Goal: Transaction & Acquisition: Purchase product/service

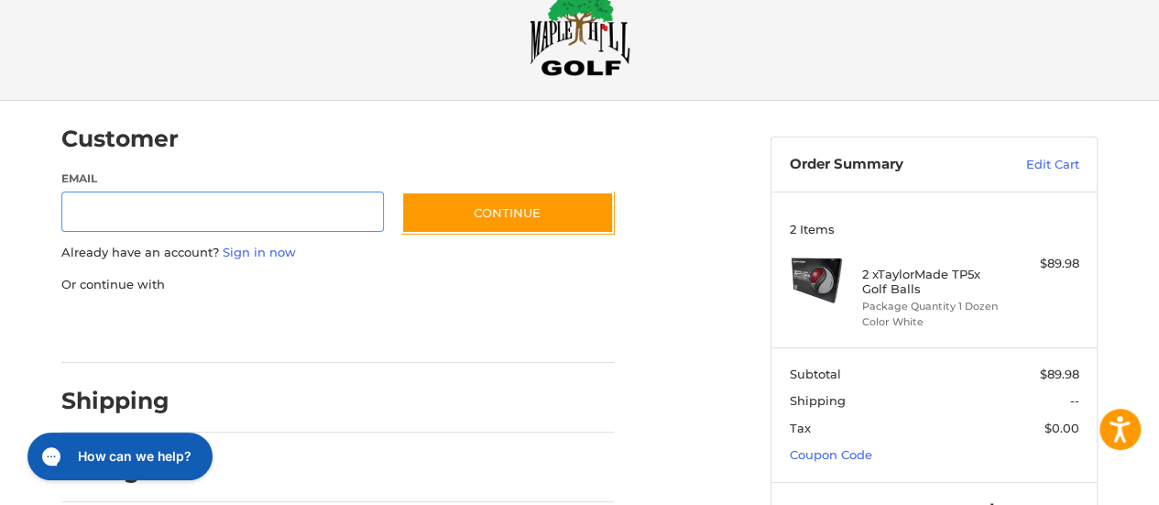
scroll to position [128, 0]
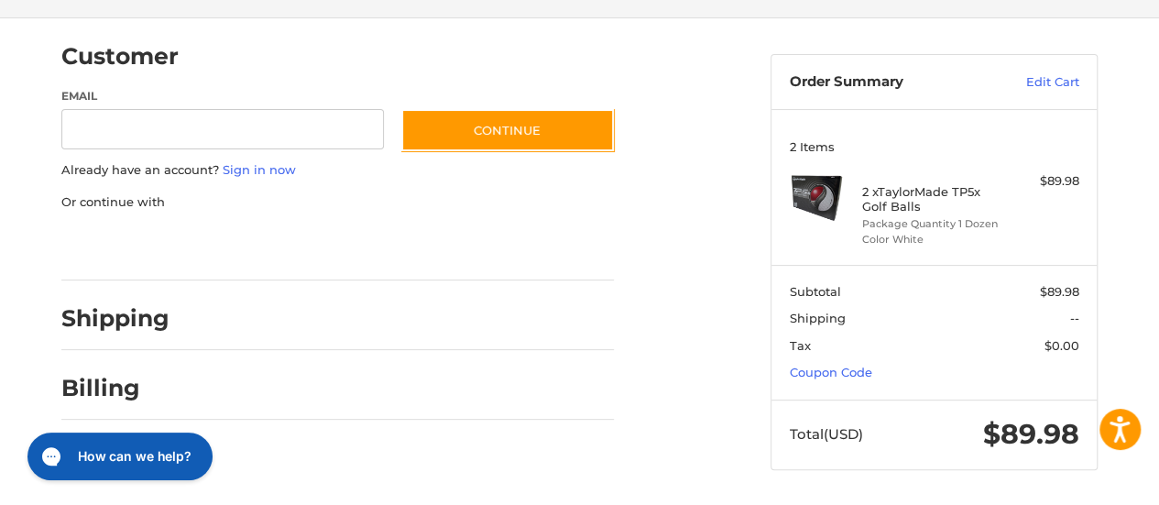
click at [0, 504] on div at bounding box center [0, 506] width 0 height 0
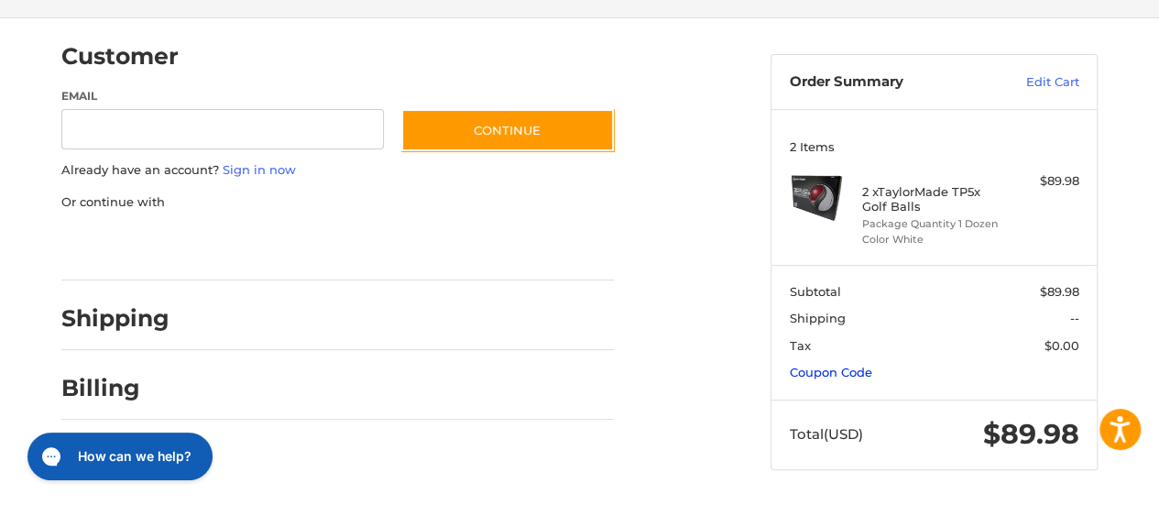
click at [839, 373] on link "Coupon Code" at bounding box center [831, 372] width 82 height 15
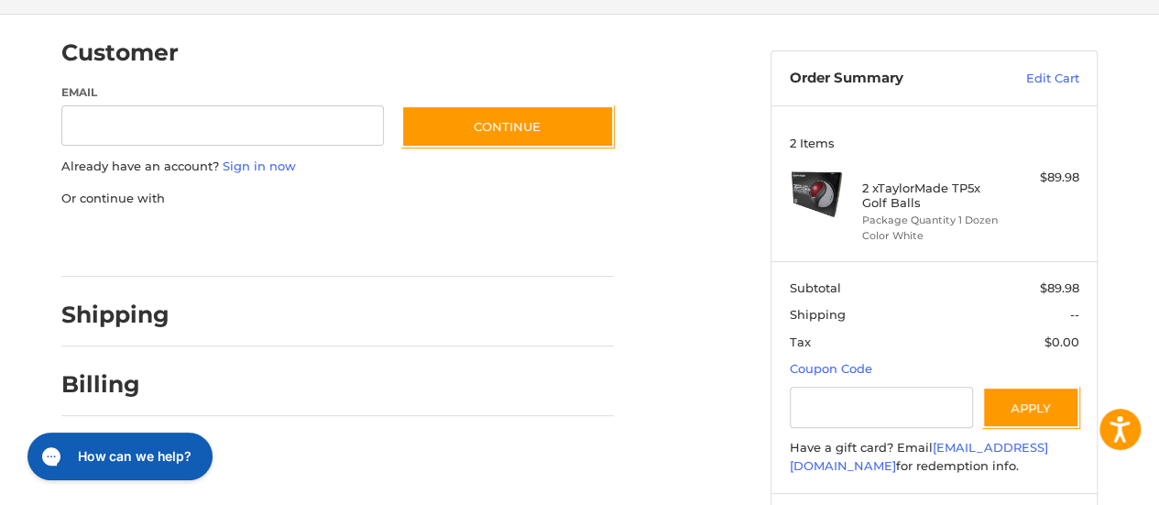
scroll to position [0, 0]
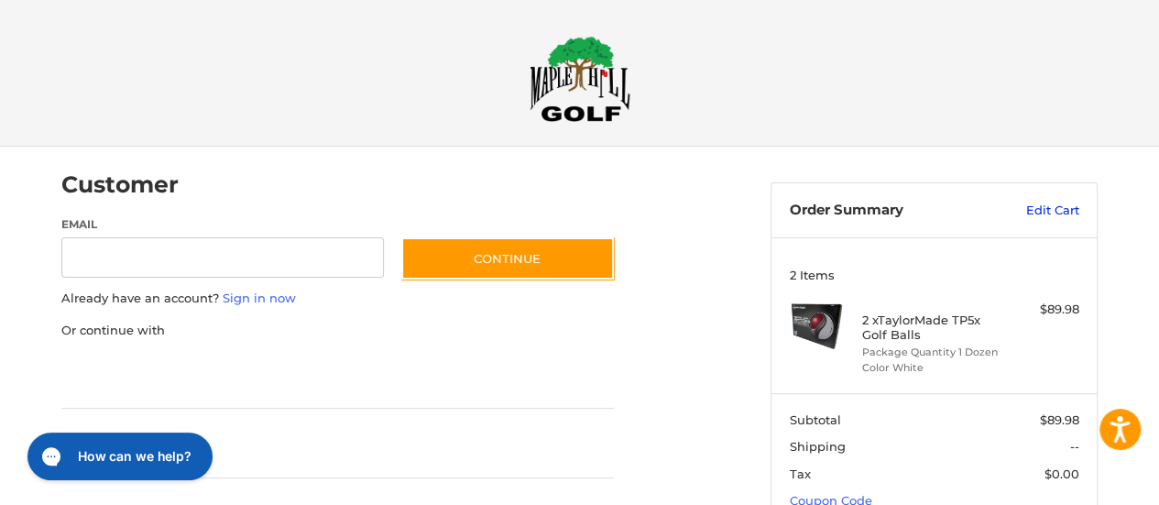
click at [1039, 209] on link "Edit Cart" at bounding box center [1032, 210] width 93 height 18
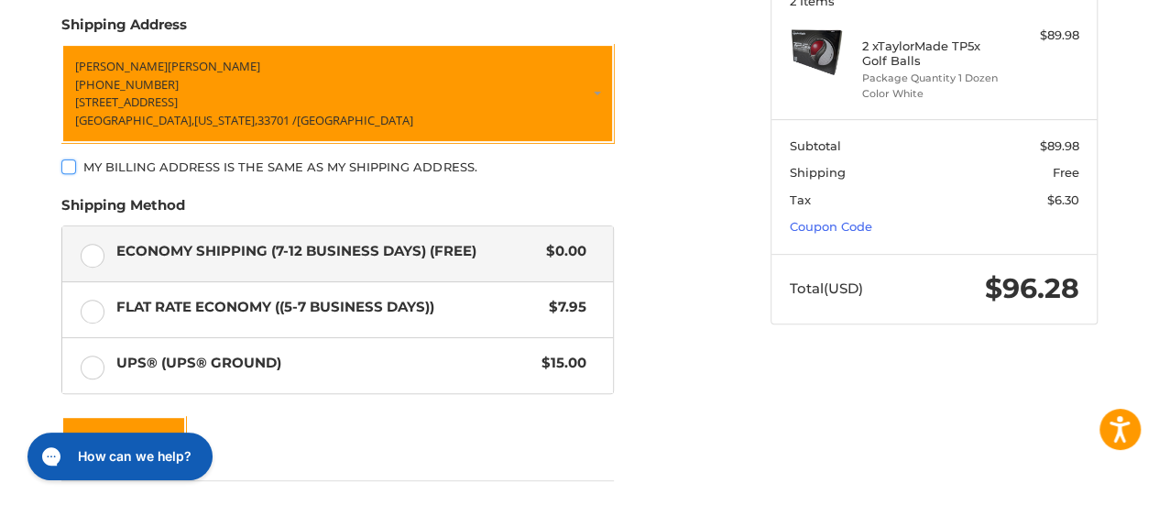
scroll to position [310, 0]
